Goal: Task Accomplishment & Management: Complete application form

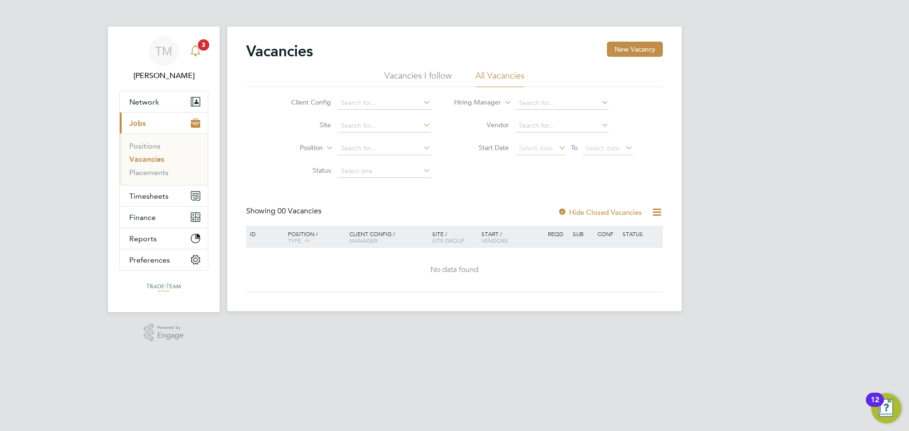
click at [202, 57] on div "Main navigation" at bounding box center [195, 51] width 19 height 19
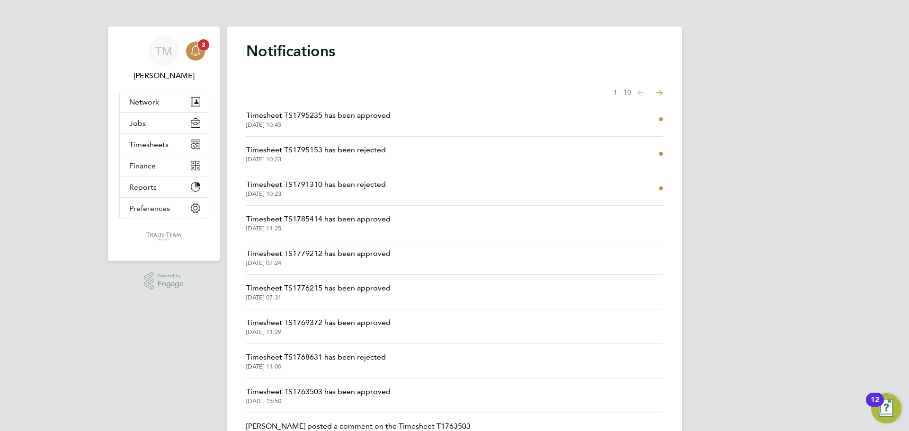
click at [202, 53] on div "Main navigation" at bounding box center [195, 51] width 19 height 19
click at [909, 171] on div "TM [PERSON_NAME] Notifications 3 Applications: Network Team Members Businesses …" at bounding box center [454, 241] width 909 height 482
click at [194, 44] on div "Main navigation" at bounding box center [195, 51] width 19 height 19
click at [159, 146] on span "Timesheets" at bounding box center [148, 144] width 39 height 9
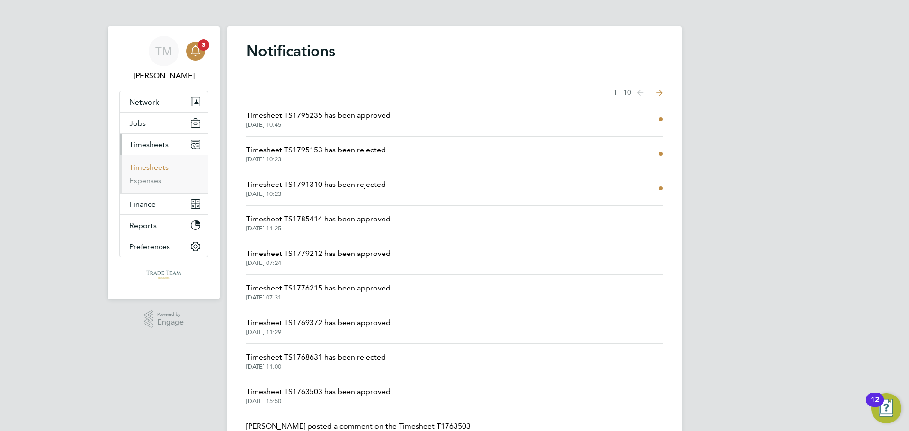
click at [140, 170] on link "Timesheets" at bounding box center [148, 167] width 39 height 9
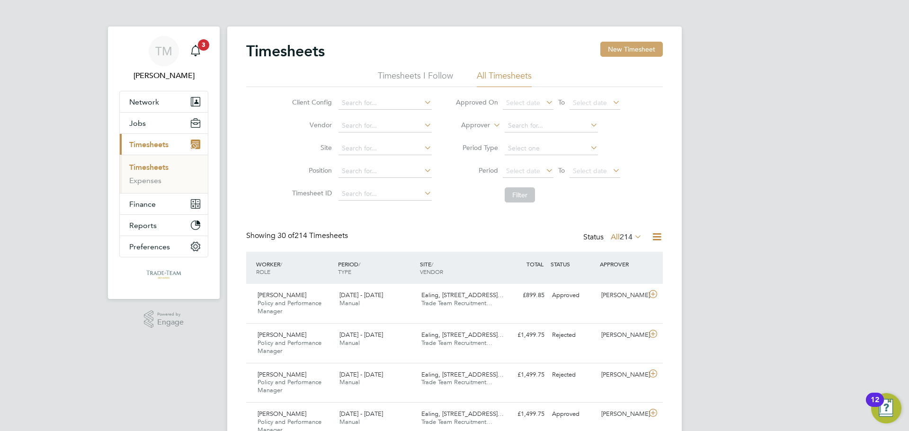
click at [637, 50] on button "New Timesheet" at bounding box center [631, 49] width 63 height 15
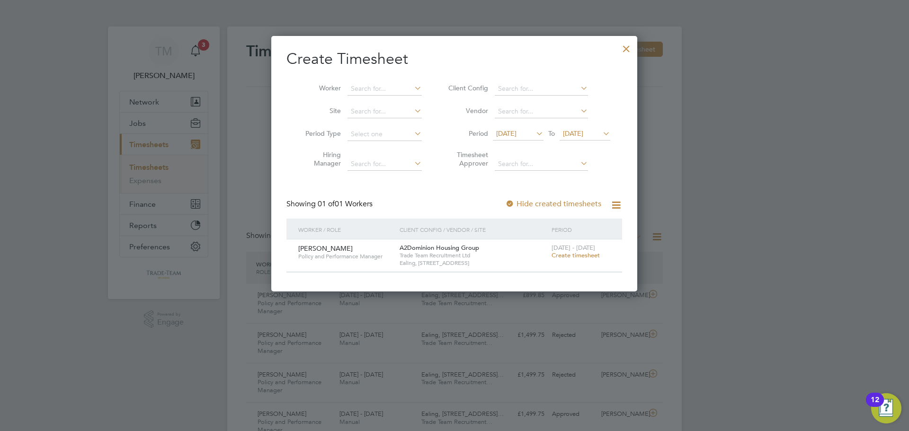
click at [559, 254] on span "Create timesheet" at bounding box center [576, 255] width 48 height 8
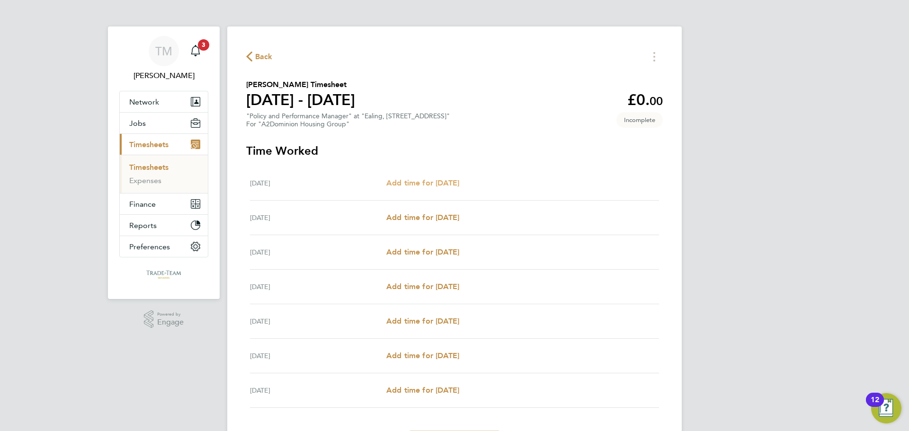
click at [445, 182] on span "Add time for [DATE]" at bounding box center [422, 183] width 73 height 9
select select "30"
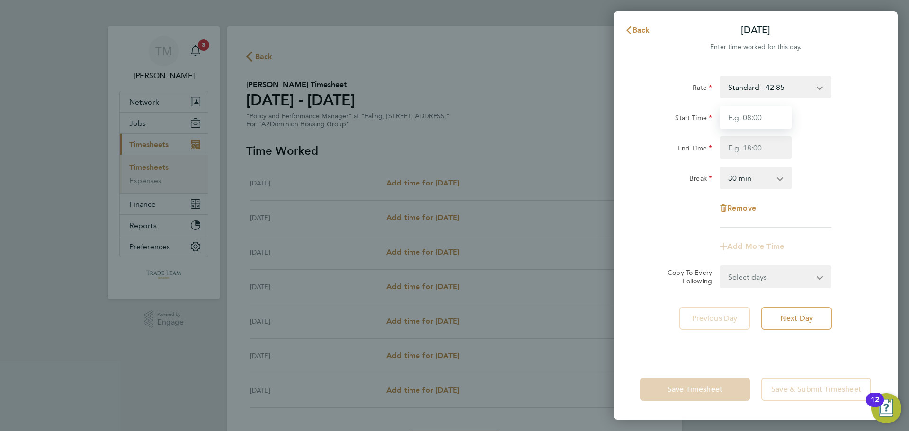
click at [762, 115] on input "Start Time" at bounding box center [756, 117] width 72 height 23
drag, startPoint x: 743, startPoint y: 149, endPoint x: 751, endPoint y: 158, distance: 11.4
click at [744, 149] on input "End Time" at bounding box center [756, 147] width 72 height 23
click at [857, 213] on div "Remove" at bounding box center [755, 208] width 239 height 23
drag, startPoint x: 765, startPoint y: 146, endPoint x: 759, endPoint y: 148, distance: 6.3
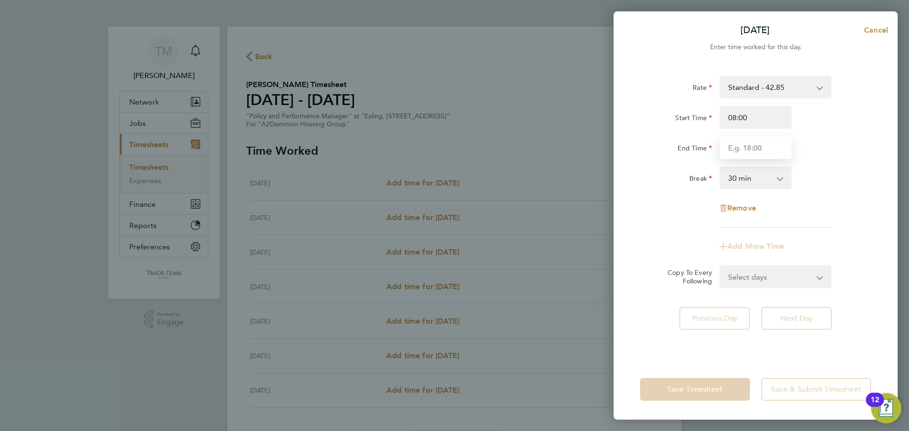
click at [765, 146] on input "End Time" at bounding box center [756, 147] width 72 height 23
click at [759, 120] on input "08:00" at bounding box center [756, 117] width 72 height 23
type input "0"
type input "09:00"
type input "17:00"
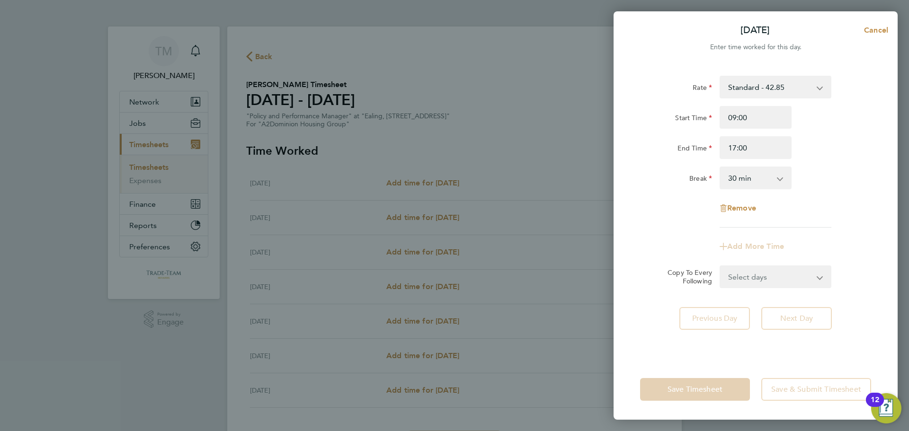
click at [739, 177] on select "0 min 15 min 30 min 45 min 60 min 75 min 90 min" at bounding box center [750, 178] width 59 height 21
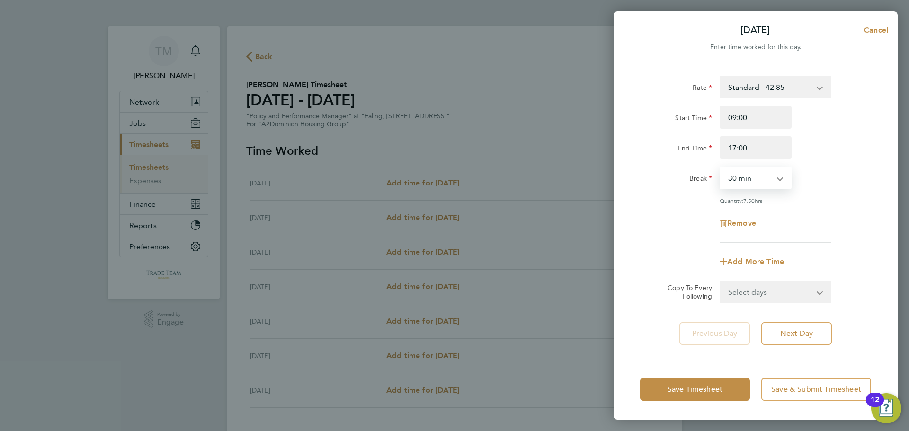
select select "60"
click at [721, 168] on select "0 min 15 min 30 min 45 min 60 min 75 min 90 min" at bounding box center [750, 178] width 59 height 21
click at [785, 287] on select "Select days Day Weekday (Mon-Fri) Weekend (Sat-Sun) [DATE] [DATE] [DATE] [DATE]…" at bounding box center [770, 292] width 99 height 21
select select "WEEKDAY"
click at [721, 282] on select "Select days Day Weekday (Mon-Fri) Weekend (Sat-Sun) [DATE] [DATE] [DATE] [DATE]…" at bounding box center [770, 292] width 99 height 21
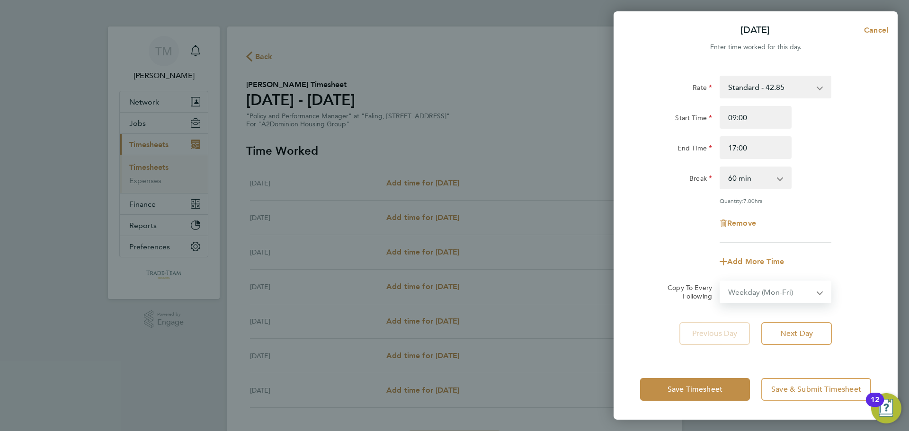
select select "[DATE]"
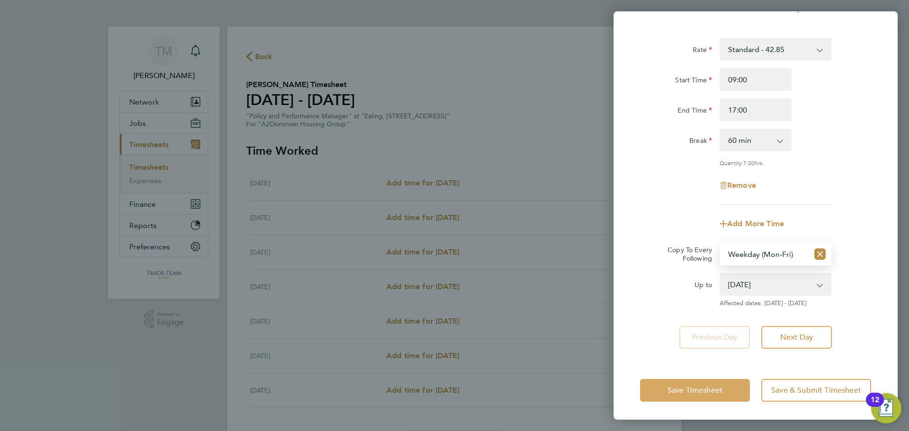
click at [718, 386] on span "Save Timesheet" at bounding box center [695, 390] width 55 height 9
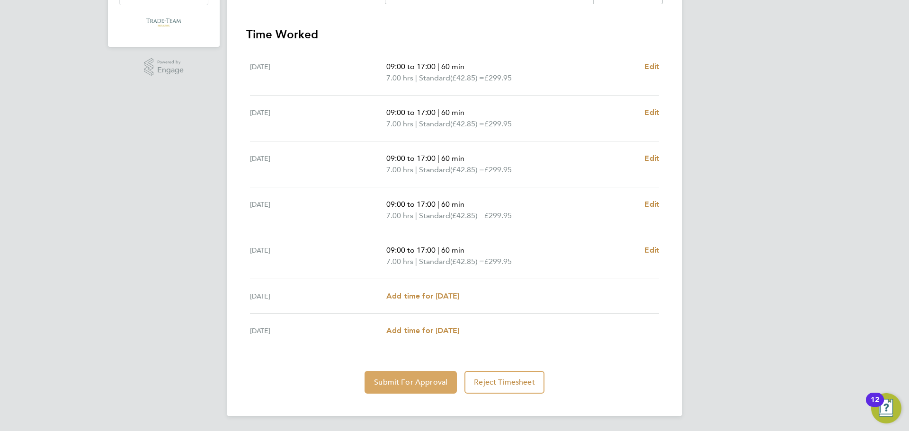
click at [391, 386] on span "Submit For Approval" at bounding box center [410, 382] width 73 height 9
